Goal: Information Seeking & Learning: Learn about a topic

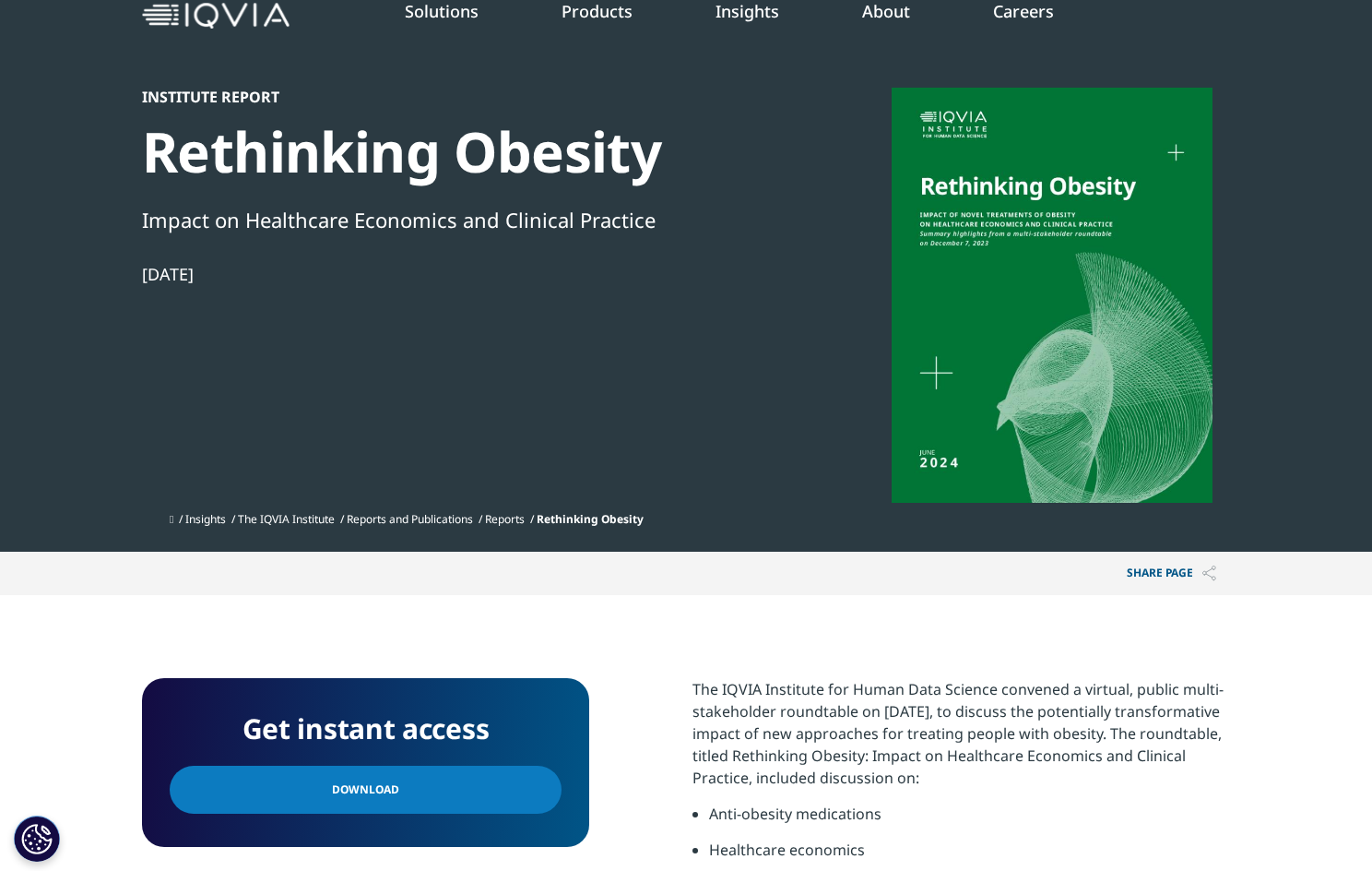
scroll to position [453, 1088]
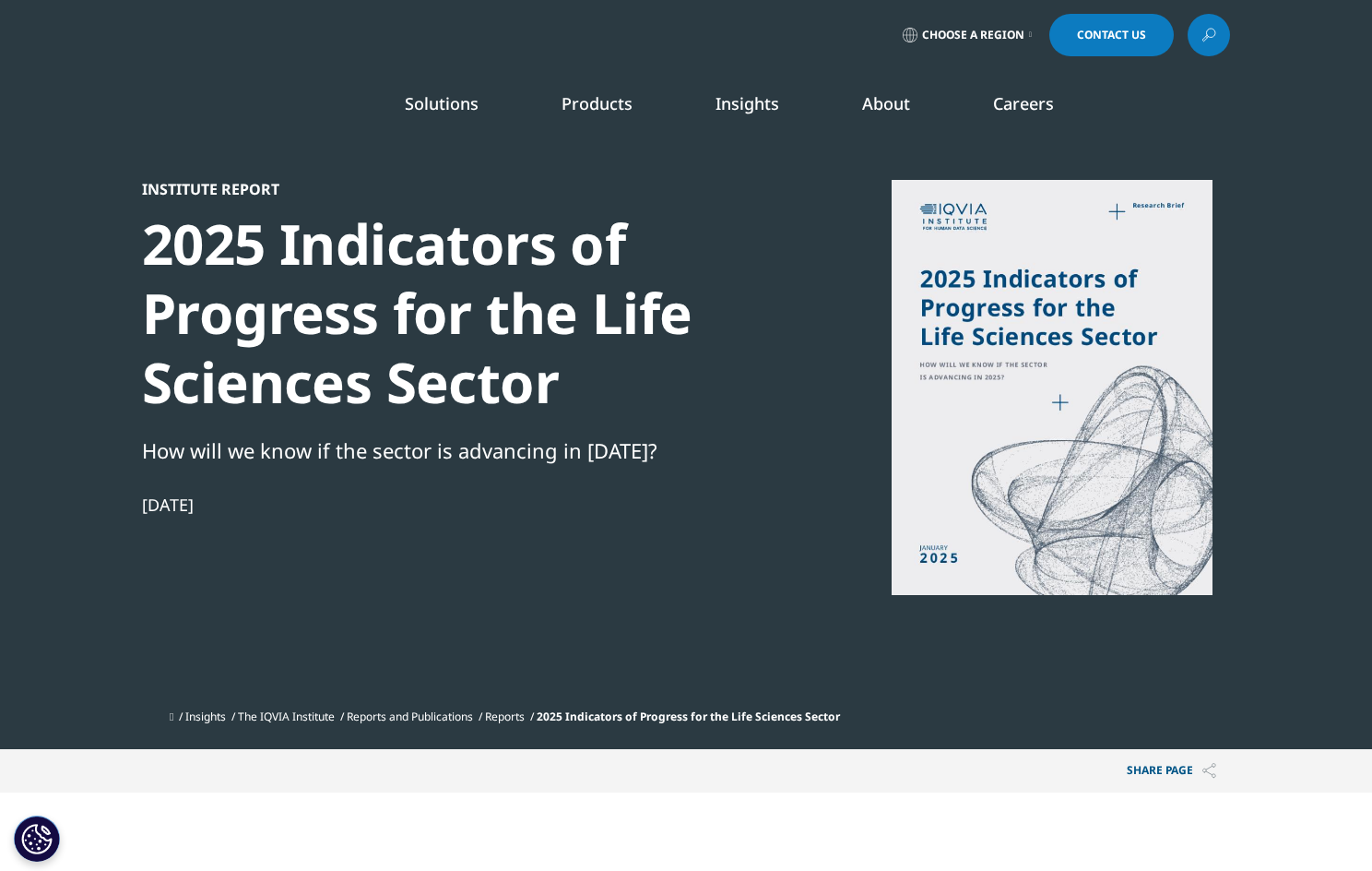
scroll to position [793, 1088]
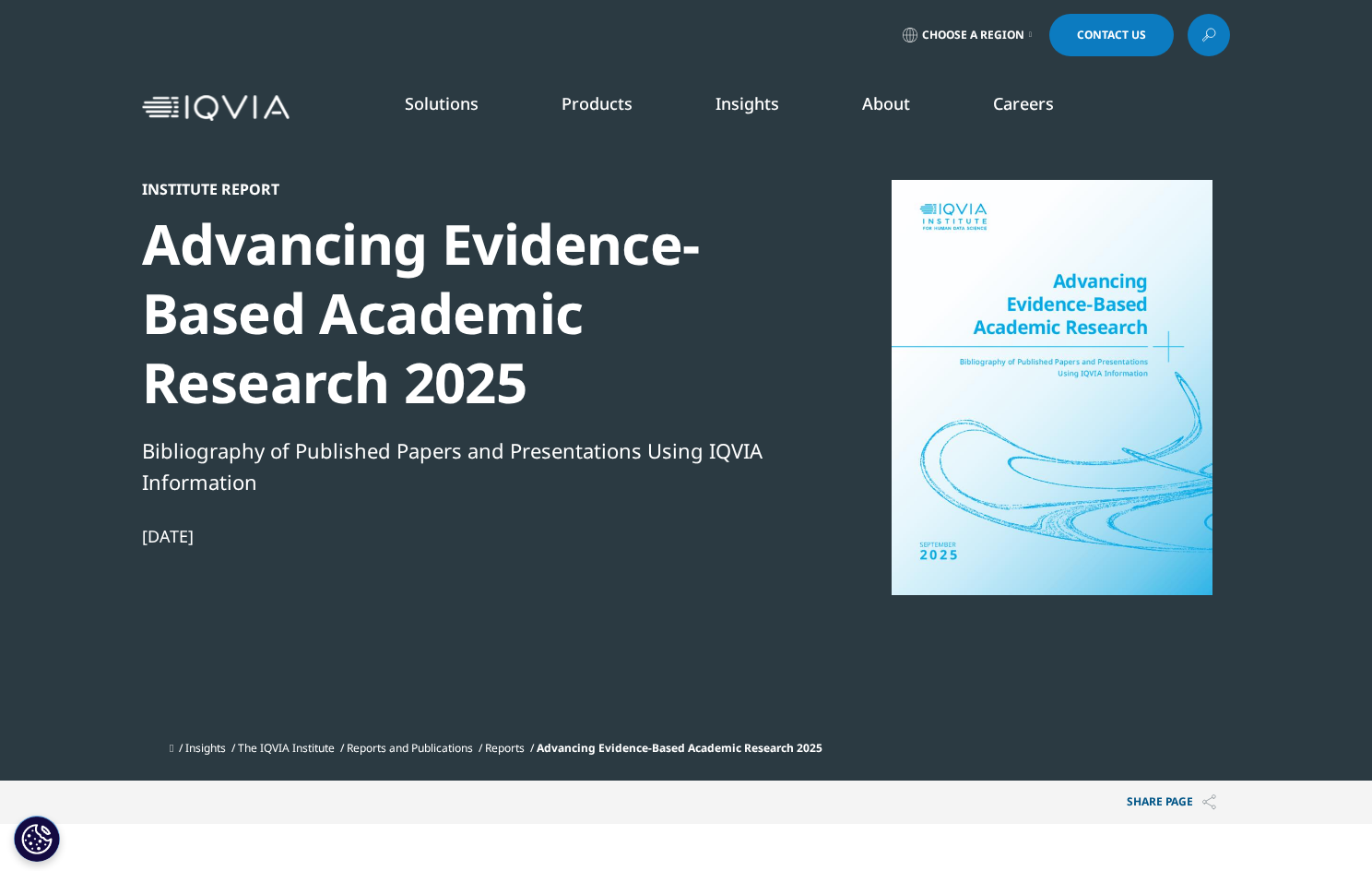
scroll to position [453, 1088]
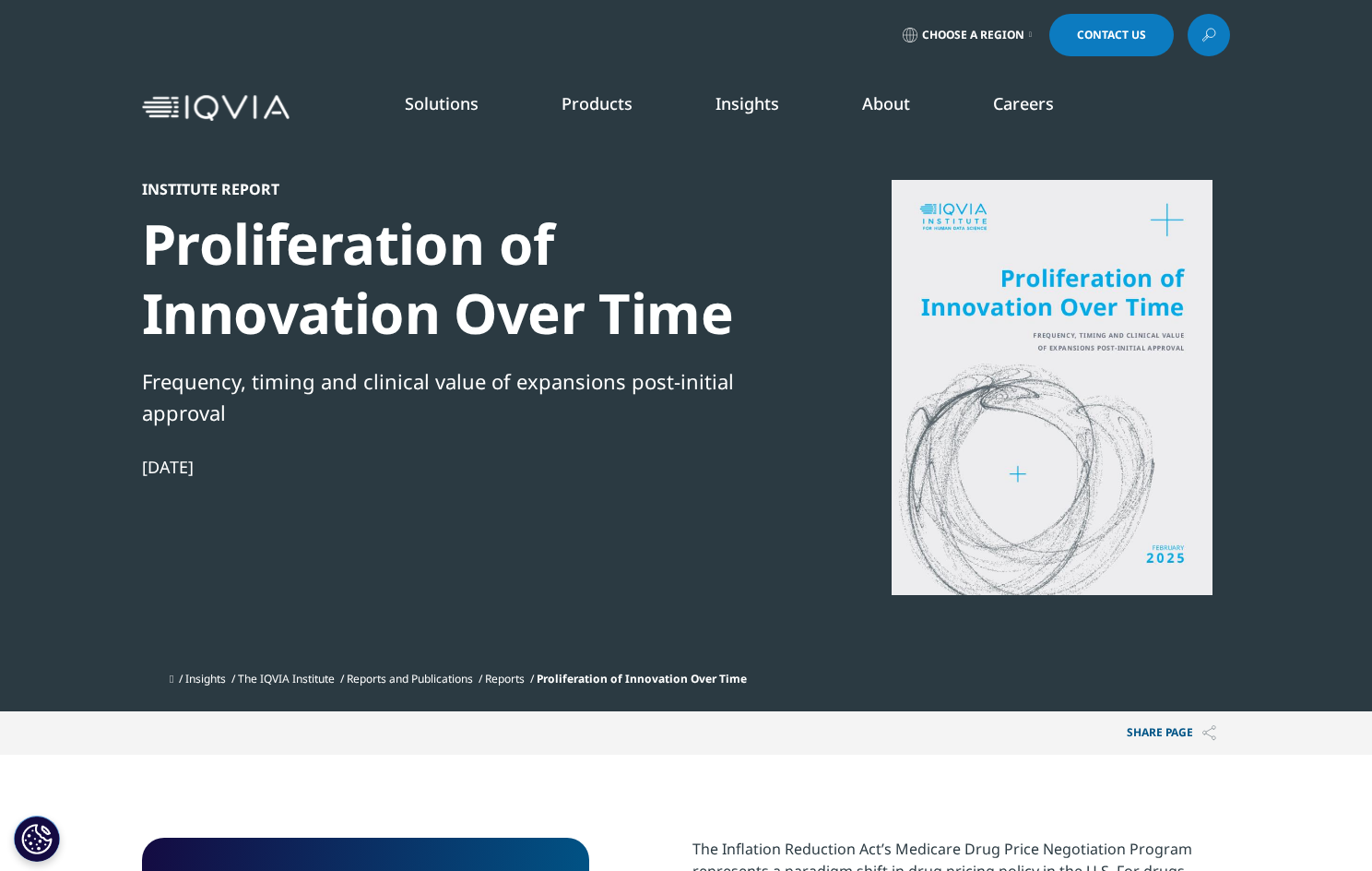
scroll to position [448, 1088]
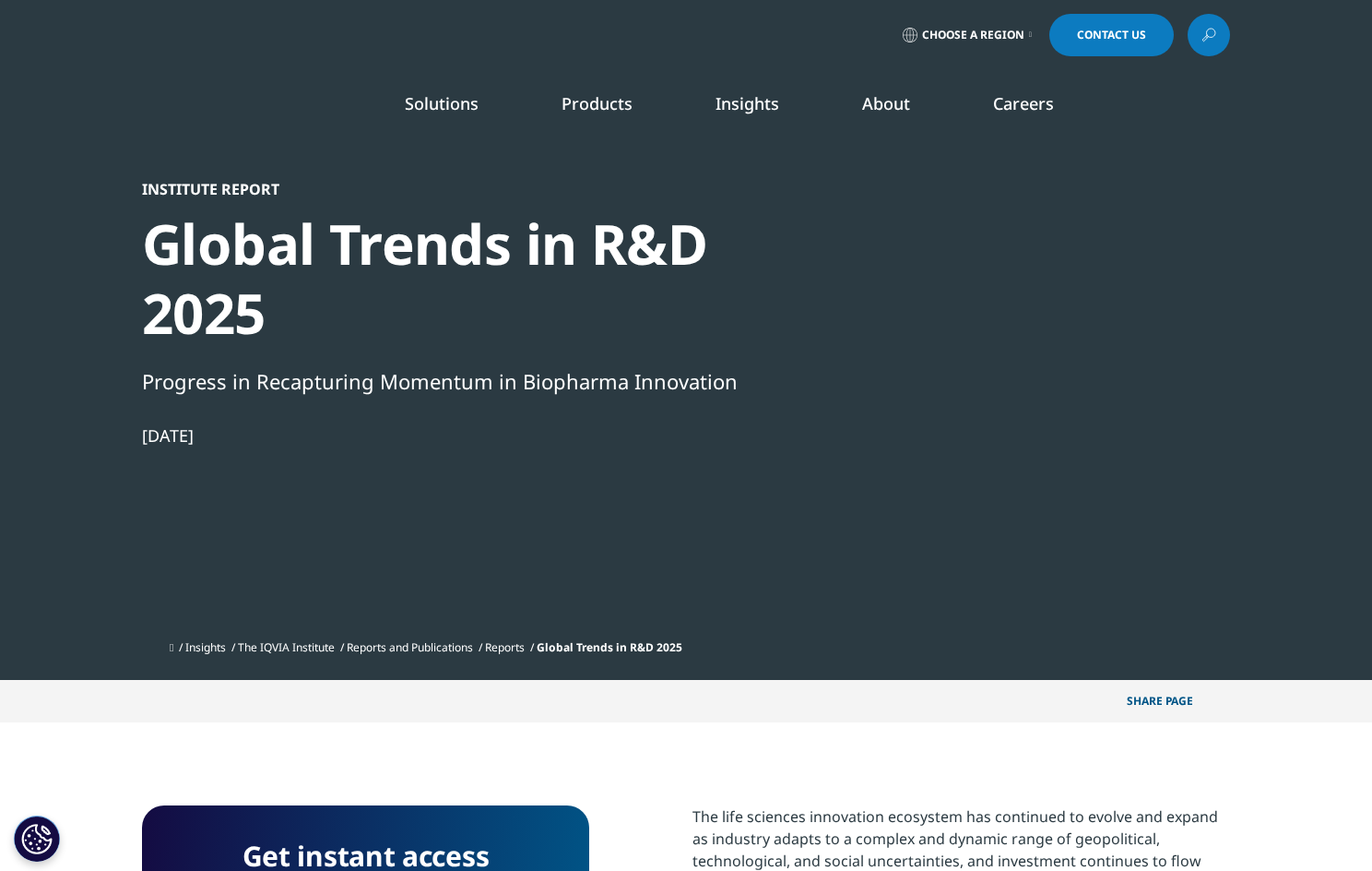
scroll to position [583, 1088]
